Goal: Task Accomplishment & Management: Manage account settings

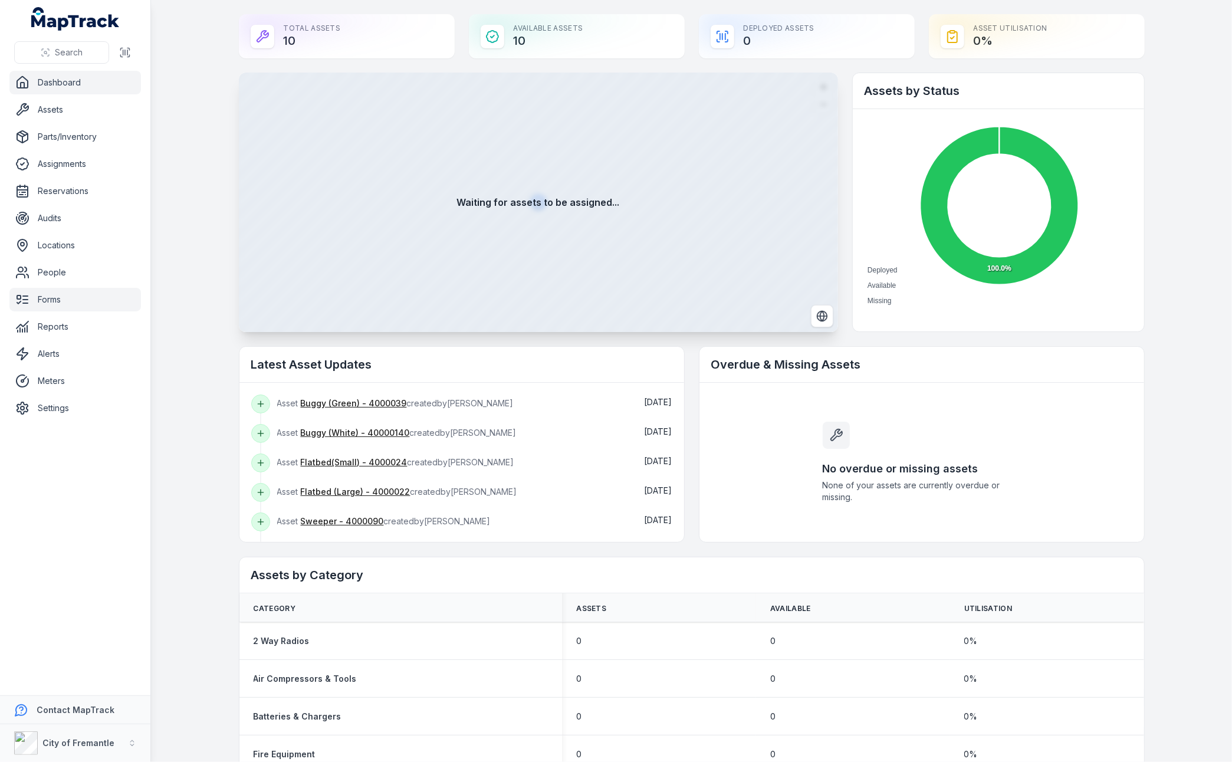
click at [48, 300] on link "Forms" at bounding box center [75, 300] width 132 height 24
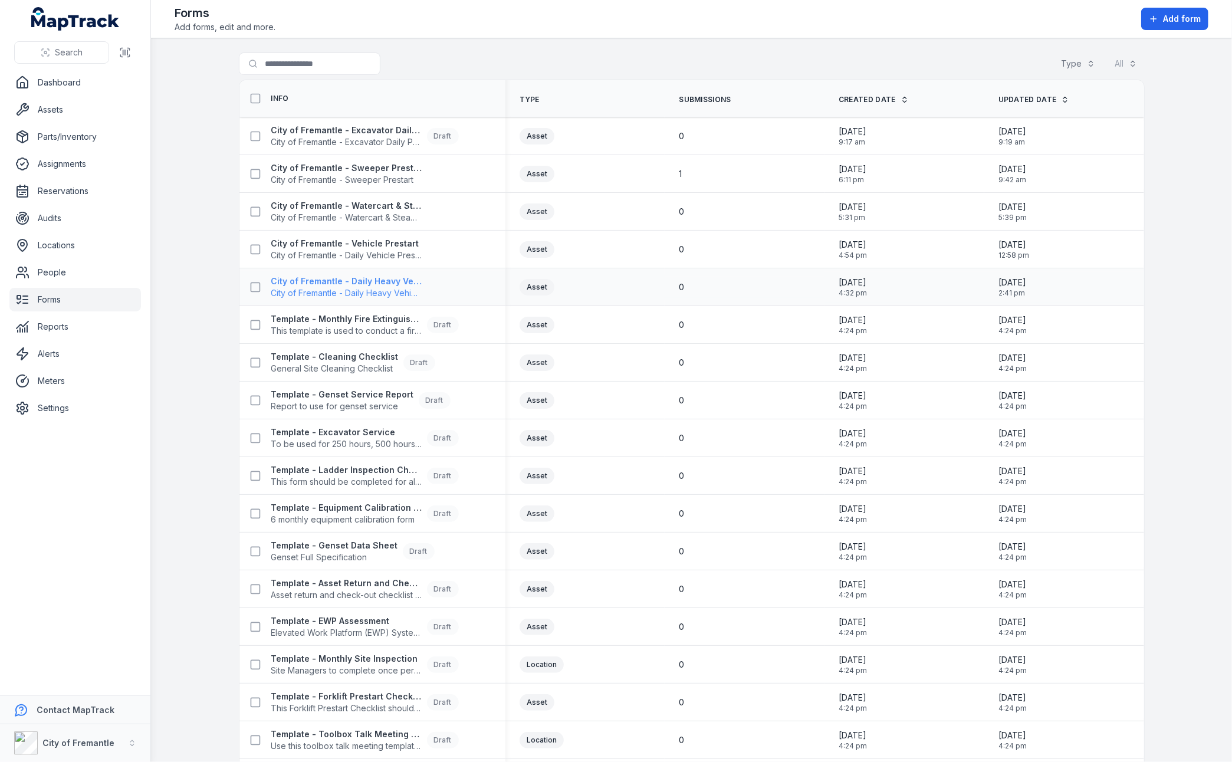
click at [380, 278] on strong "City of Fremantle - Daily Heavy Vehicle Prestart" at bounding box center [346, 282] width 151 height 12
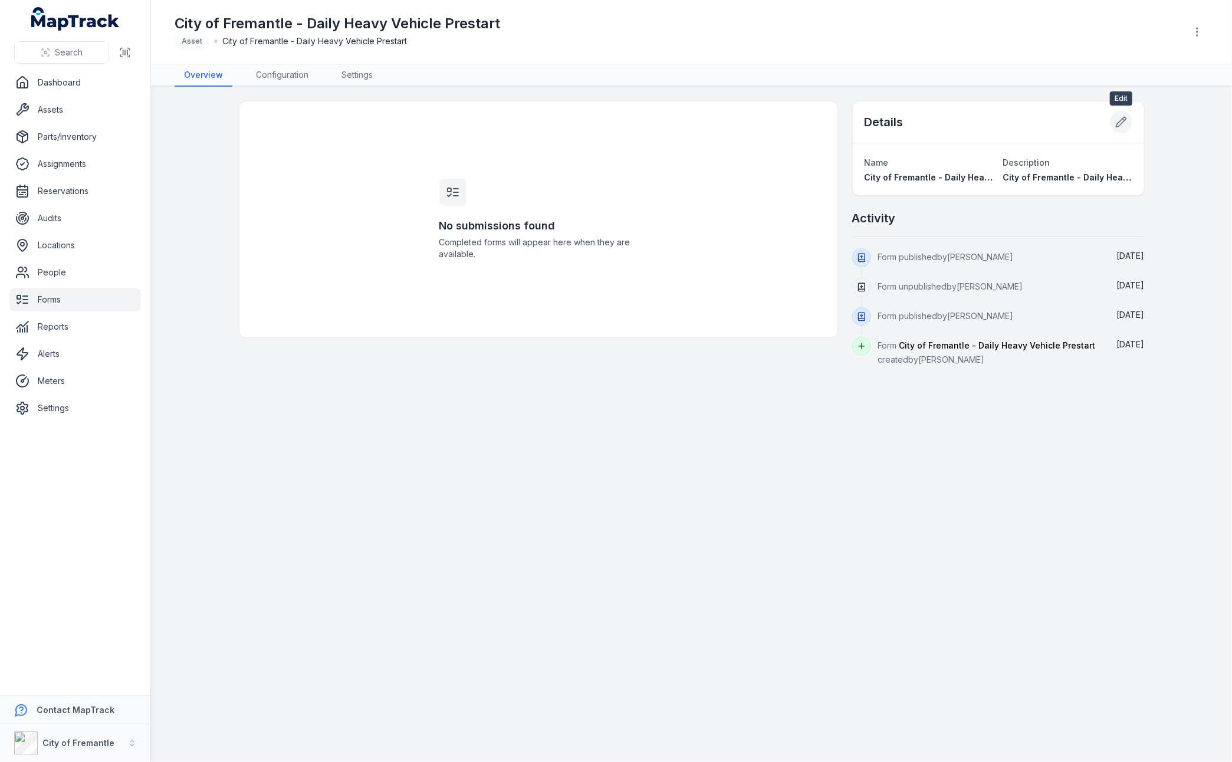
click at [1122, 124] on icon at bounding box center [1122, 122] width 12 height 12
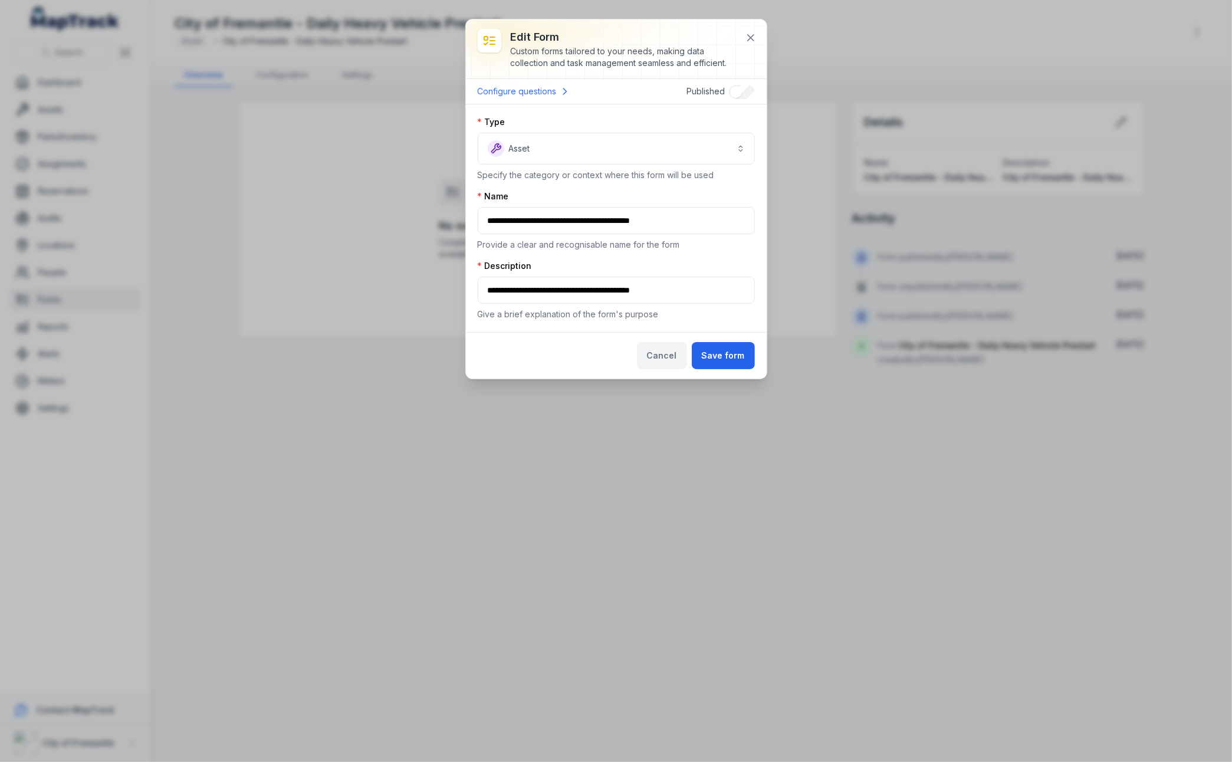
click at [652, 357] on button "Cancel" at bounding box center [662, 355] width 50 height 27
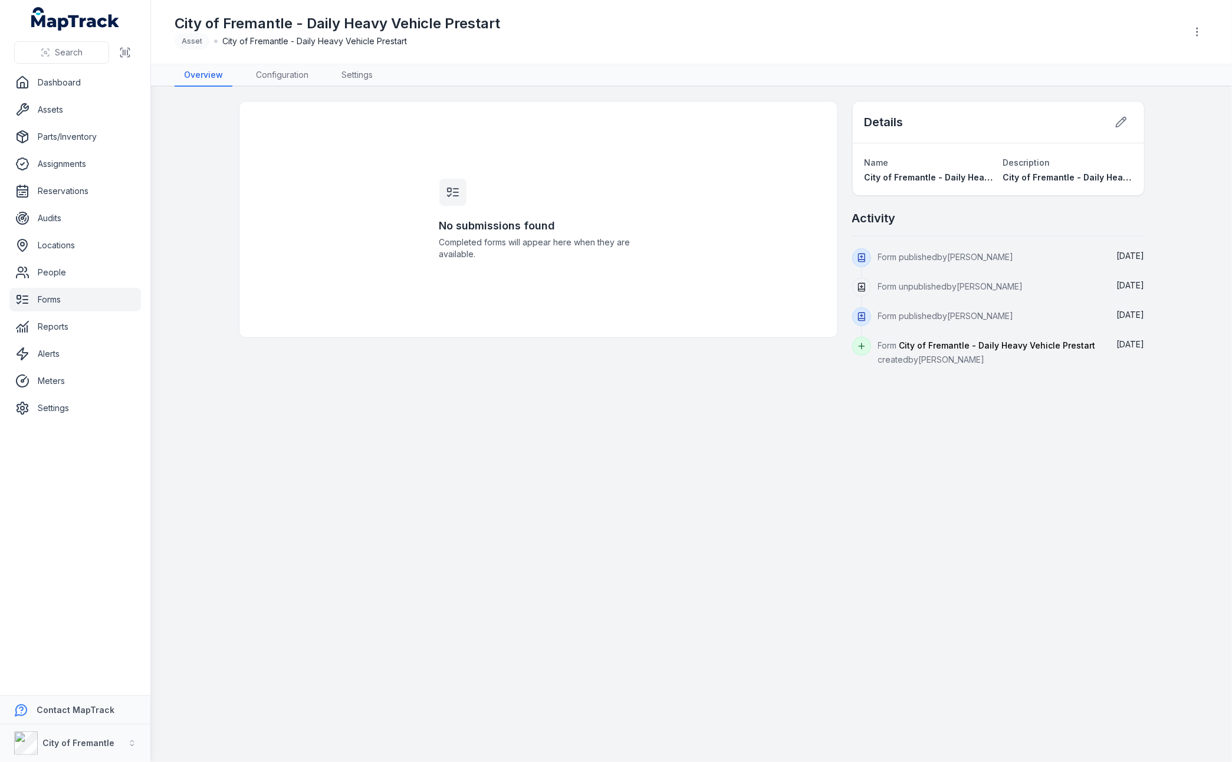
click at [67, 298] on link "Forms" at bounding box center [75, 300] width 132 height 24
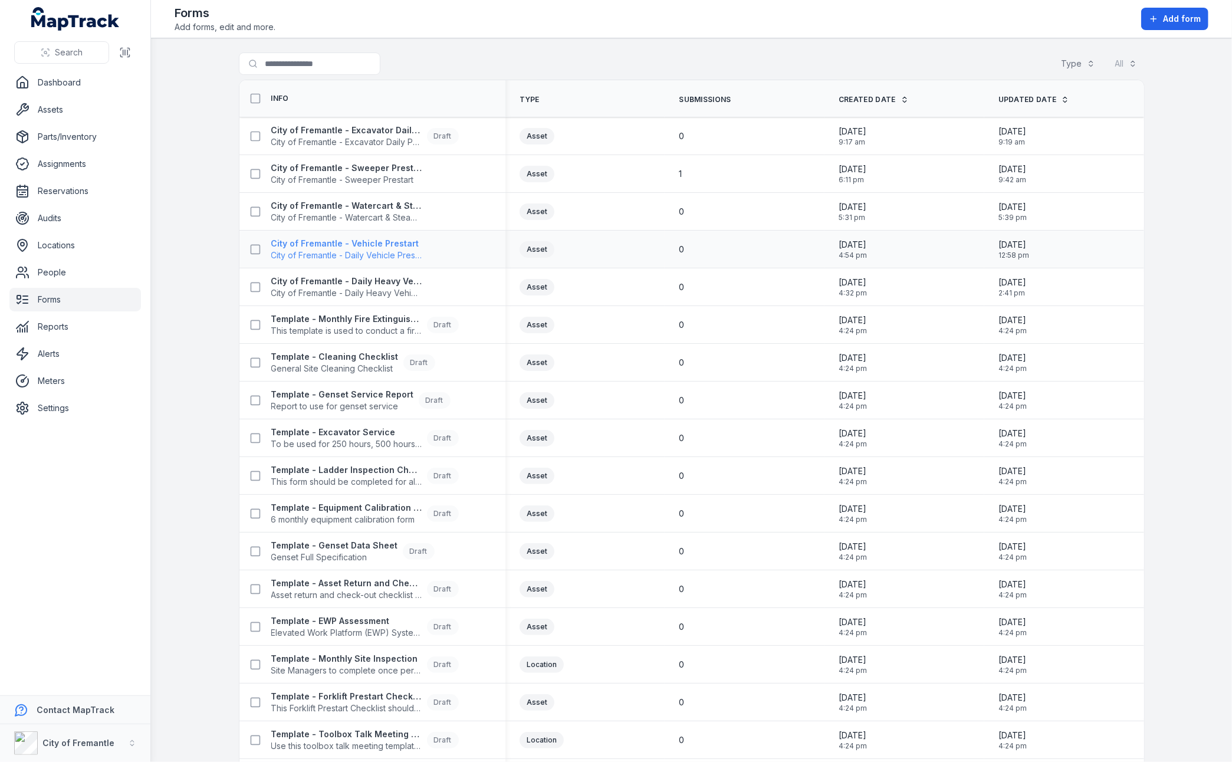
click at [406, 254] on span "City of Fremantle - Daily Vehicle Prestart" at bounding box center [346, 256] width 151 height 12
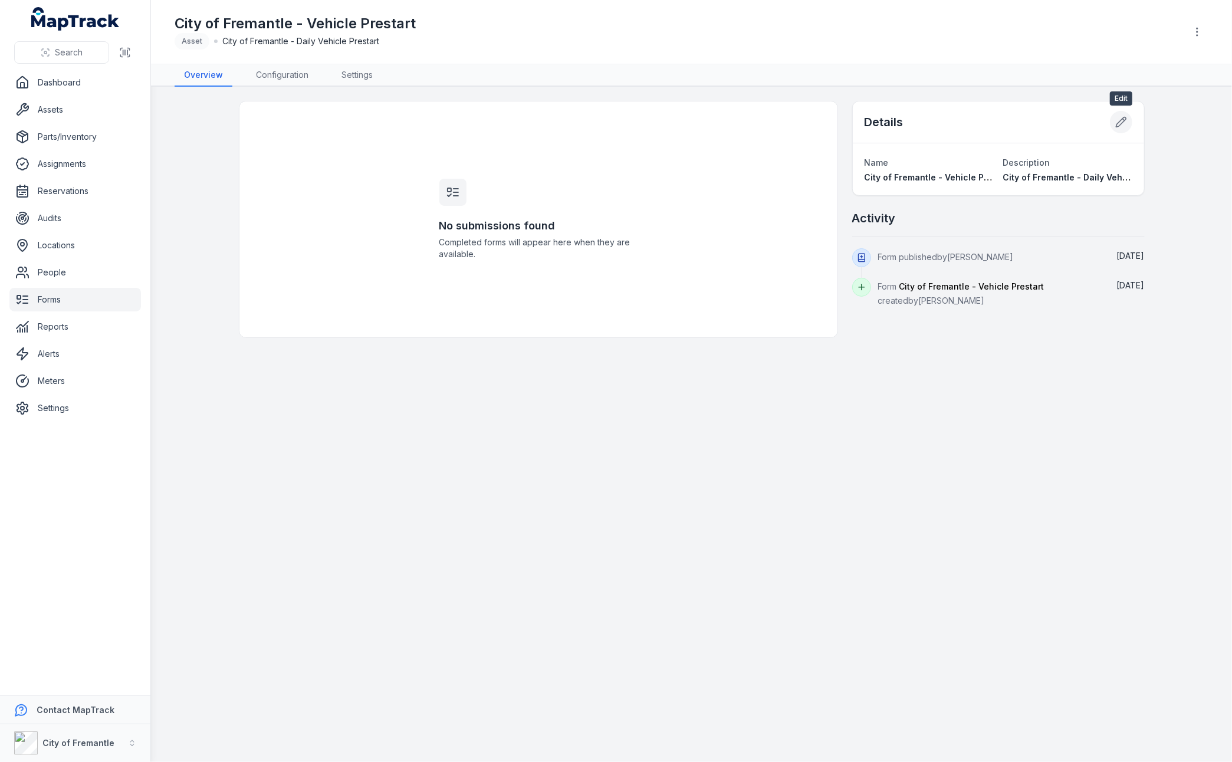
click at [1121, 119] on icon at bounding box center [1122, 122] width 12 height 12
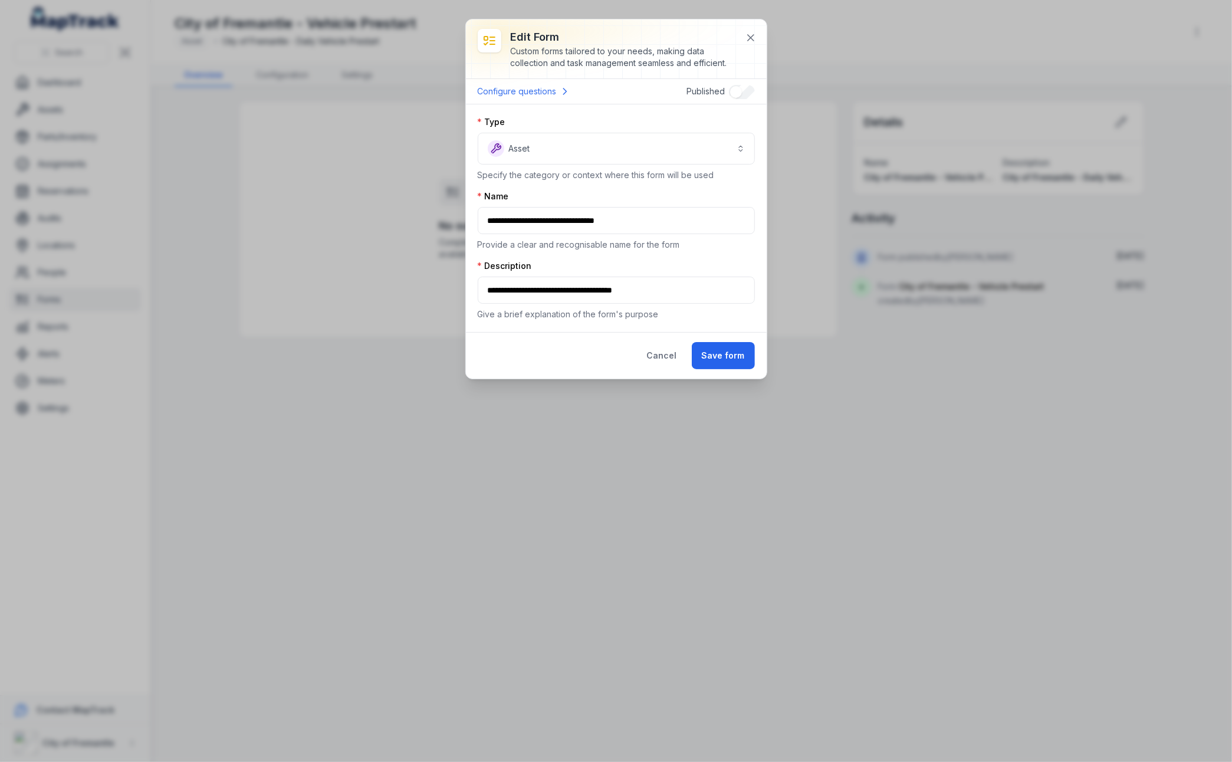
click at [726, 464] on div "**********" at bounding box center [616, 381] width 1232 height 762
click at [759, 34] on button at bounding box center [751, 38] width 22 height 22
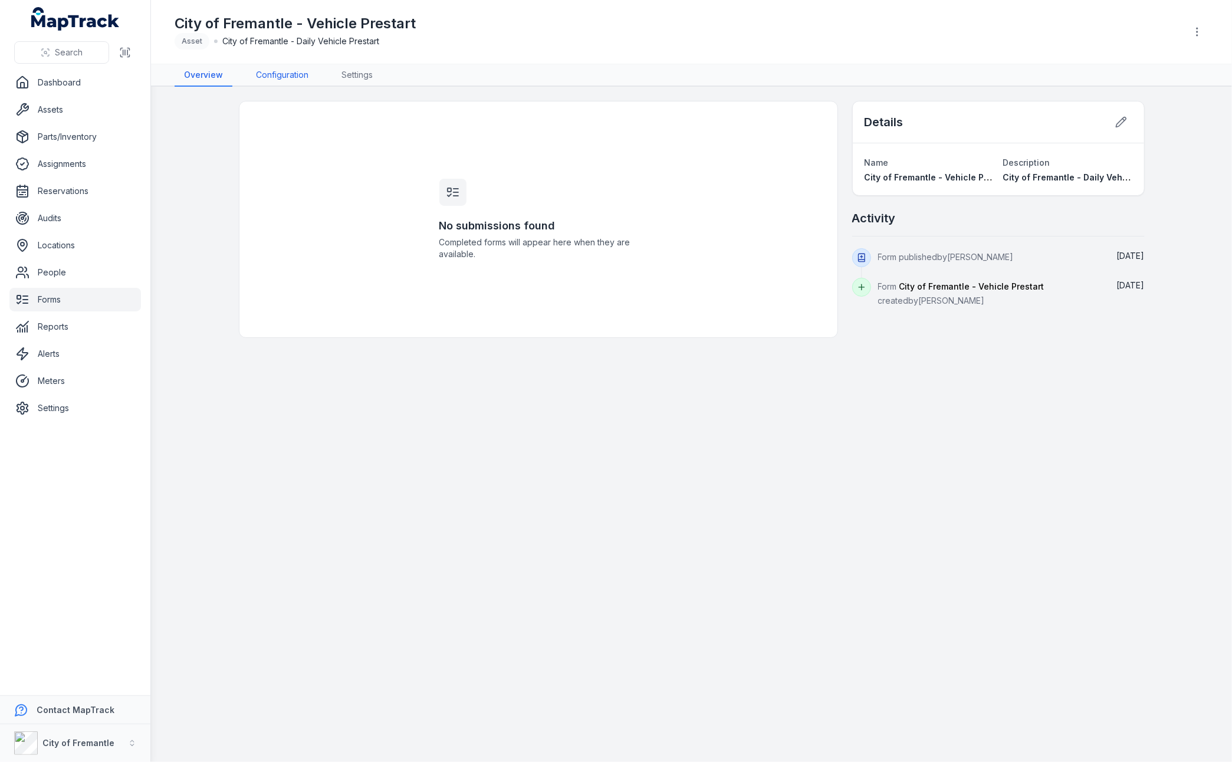
click at [288, 72] on link "Configuration" at bounding box center [282, 75] width 71 height 22
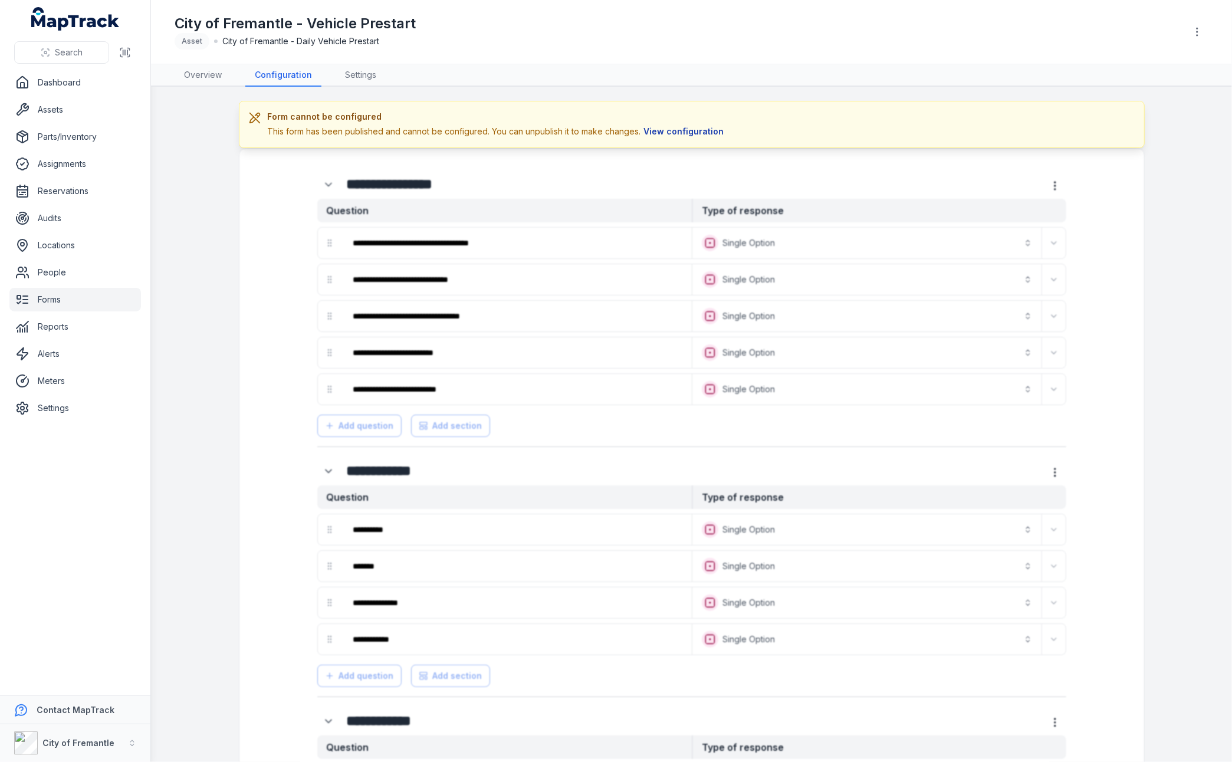
click at [691, 135] on button "View configuration" at bounding box center [684, 131] width 86 height 13
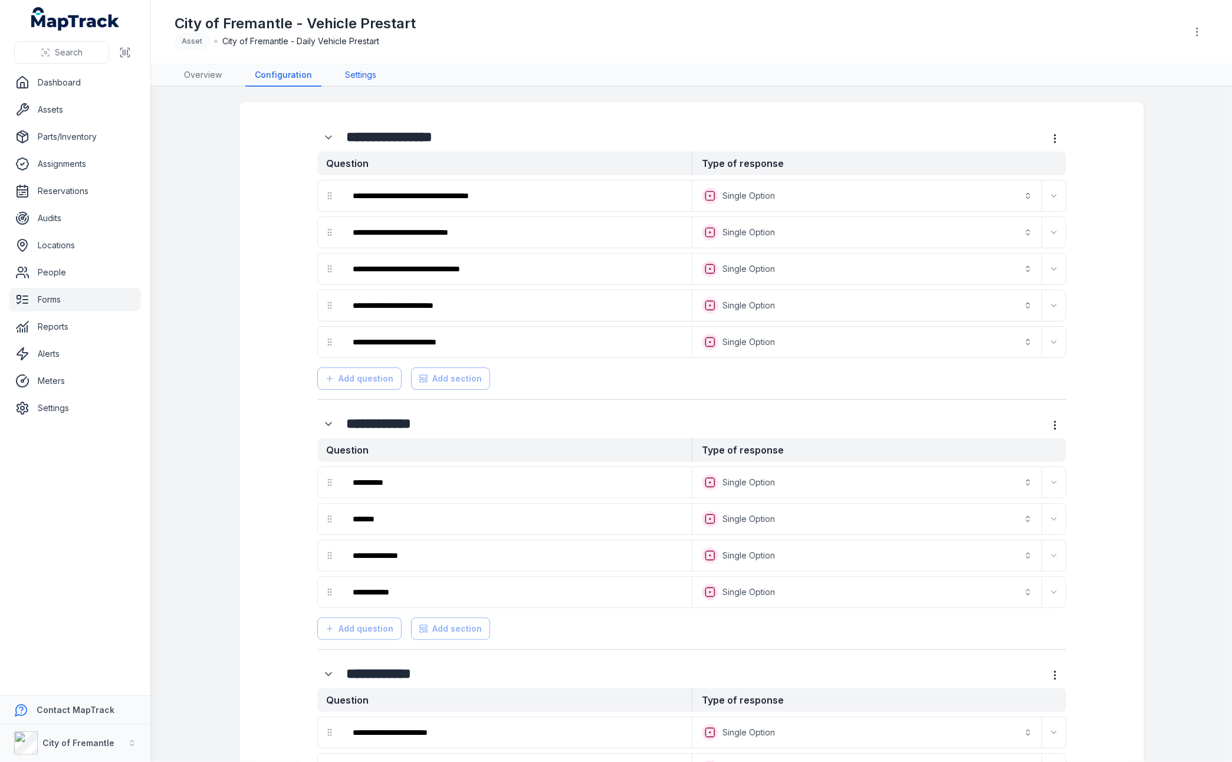
click at [358, 74] on link "Settings" at bounding box center [361, 75] width 50 height 22
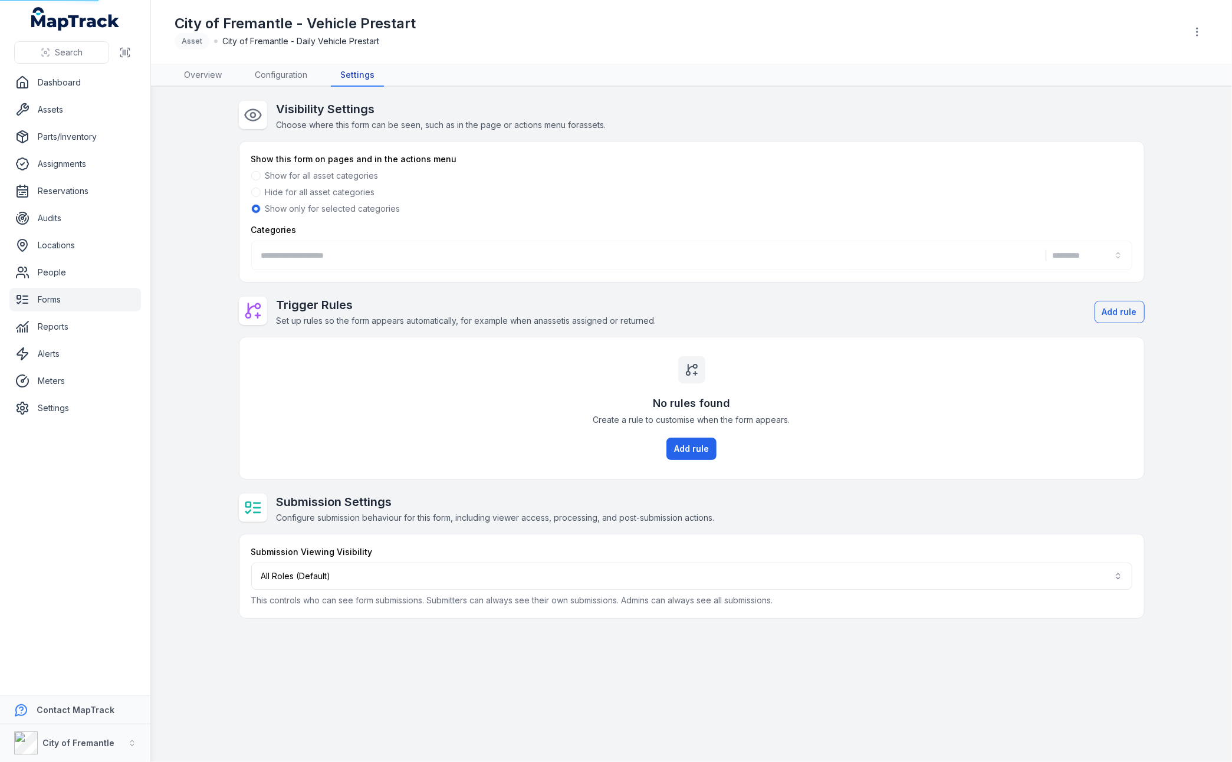
type input "**********"
click at [1120, 255] on div "**********" at bounding box center [691, 255] width 881 height 29
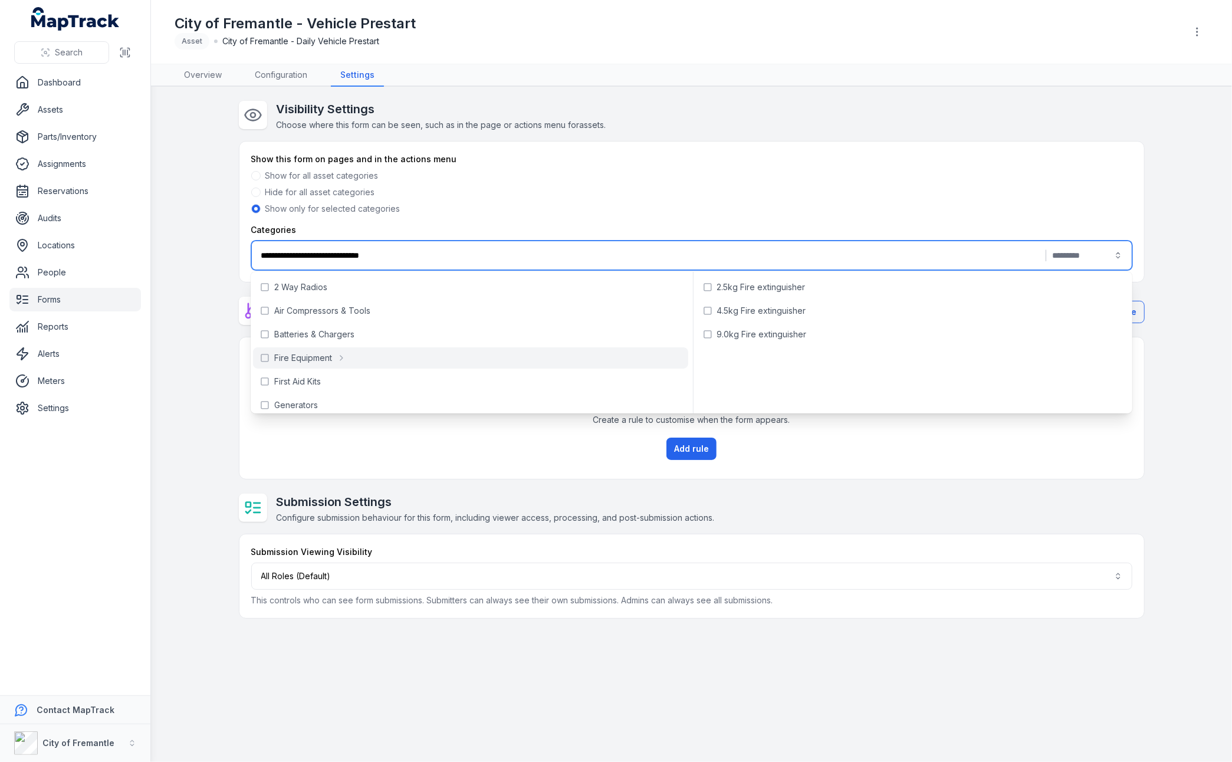
click at [407, 432] on div "No rules found Create a rule to customise when the form appears. Add rule" at bounding box center [692, 408] width 905 height 142
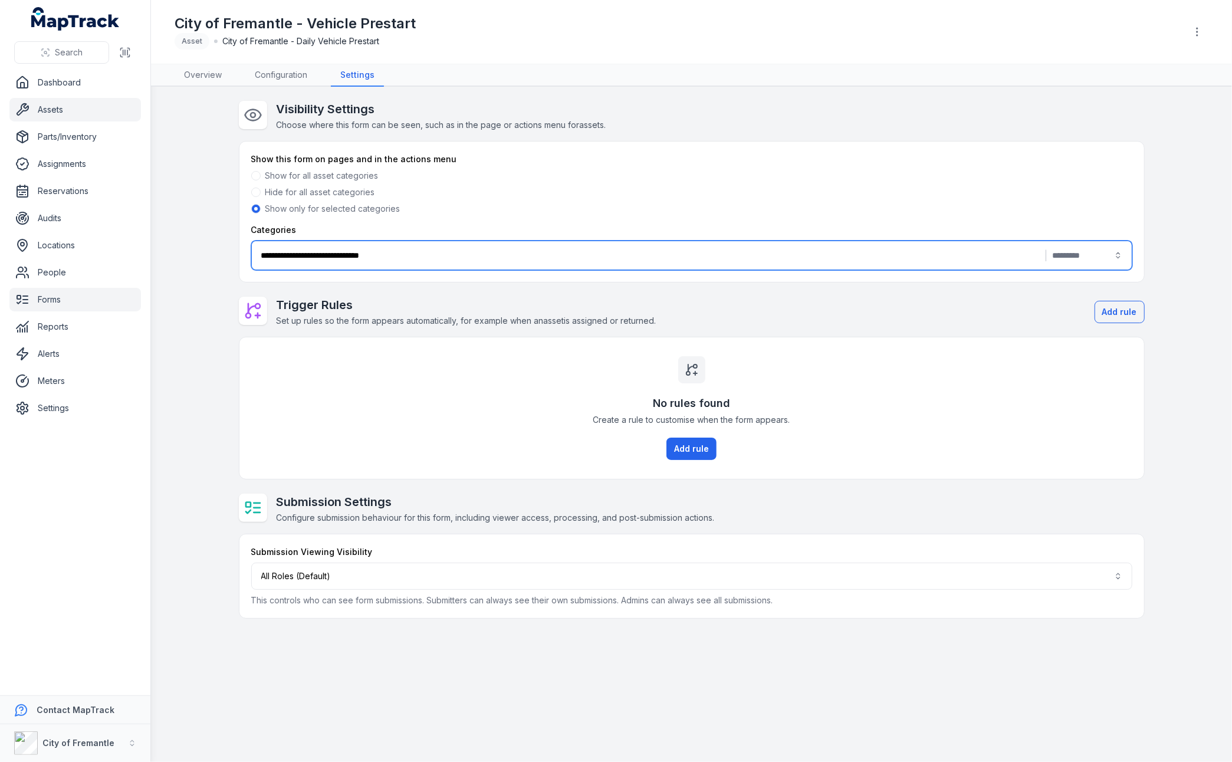
click at [66, 114] on link "Assets" at bounding box center [75, 110] width 132 height 24
